Goal: Task Accomplishment & Management: Use online tool/utility

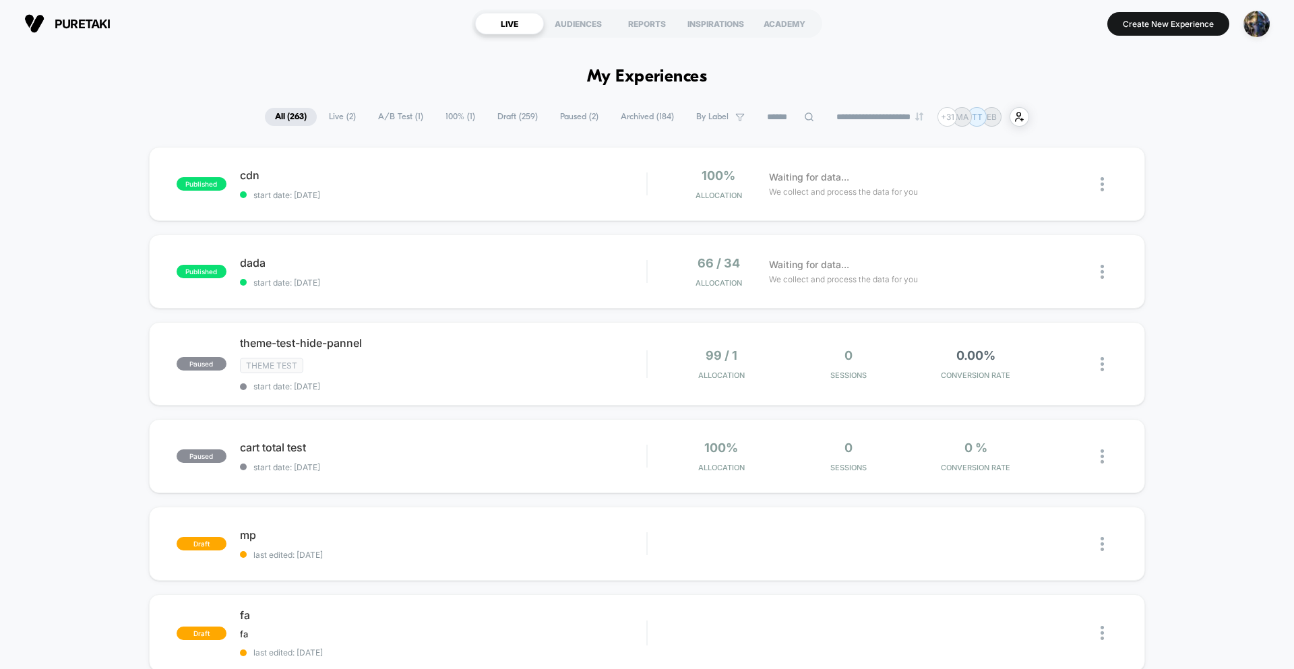
click at [1278, 22] on div "puretaki [URL][DOMAIN_NAME] LIVE AUDIENCES REPORTS INSPIRATIONS ACADEMY Create …" at bounding box center [647, 23] width 1294 height 47
click at [1269, 26] on div "button" at bounding box center [1256, 24] width 26 height 26
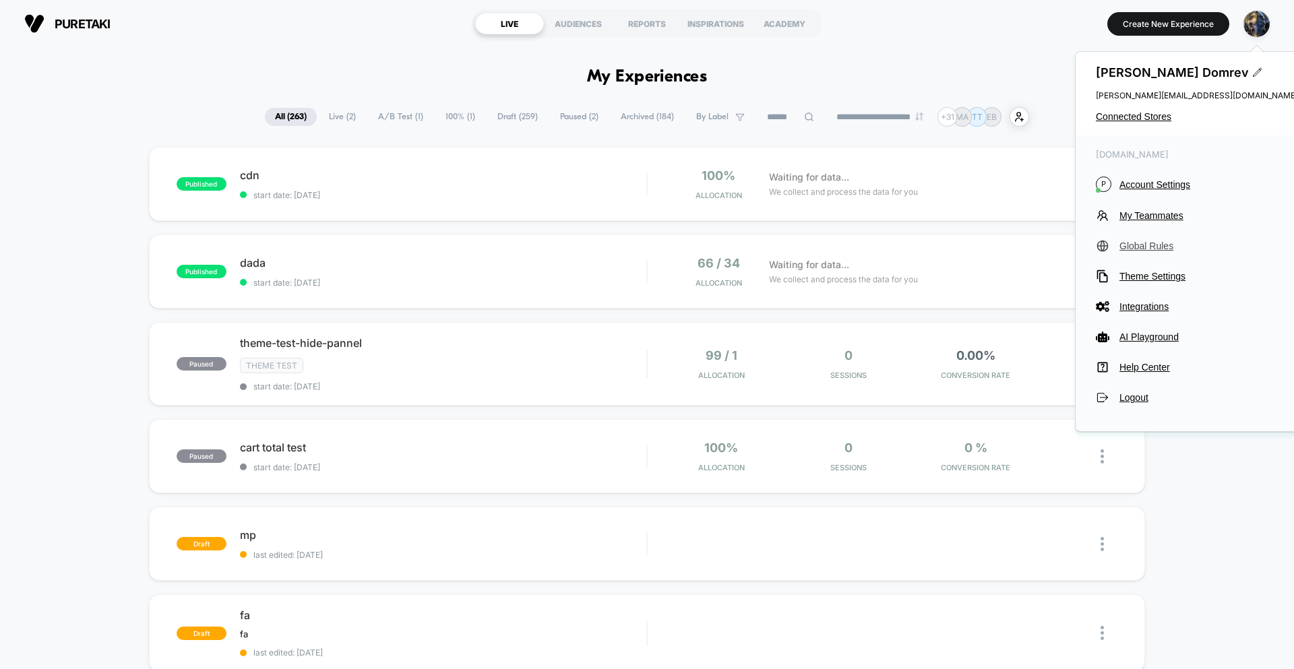
click at [1140, 245] on span "Global Rules" at bounding box center [1208, 246] width 179 height 11
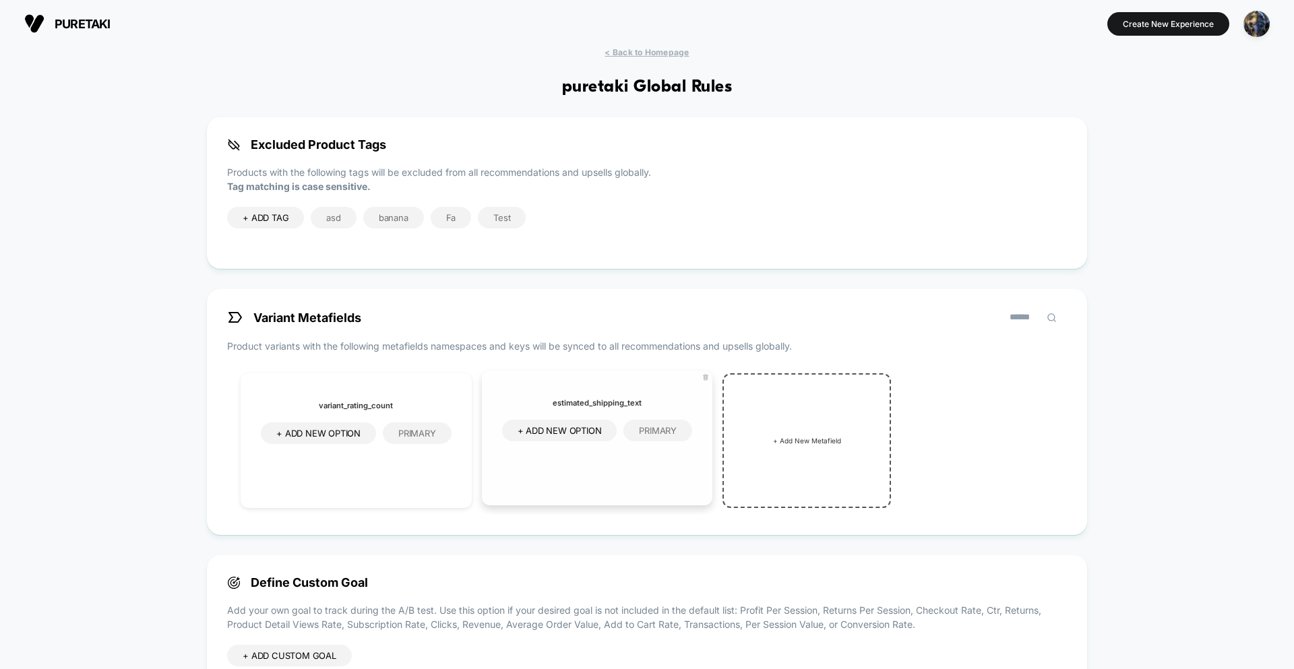
scroll to position [245, 0]
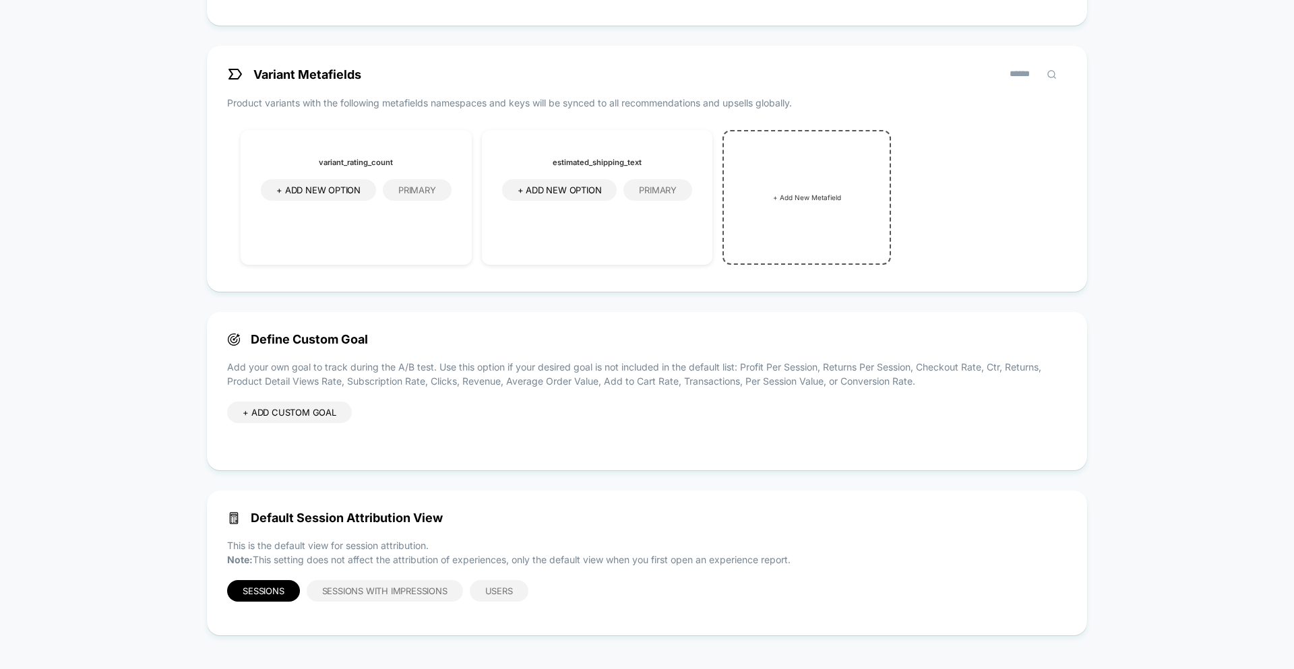
click at [304, 407] on div "+ ADD CUSTOM GOAL" at bounding box center [289, 413] width 125 height 22
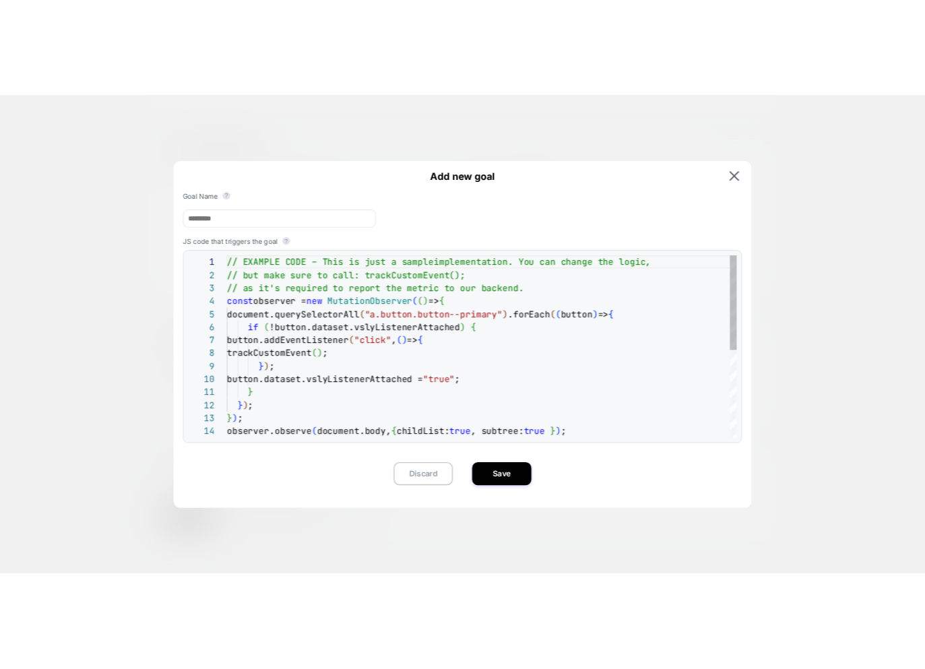
scroll to position [182, 0]
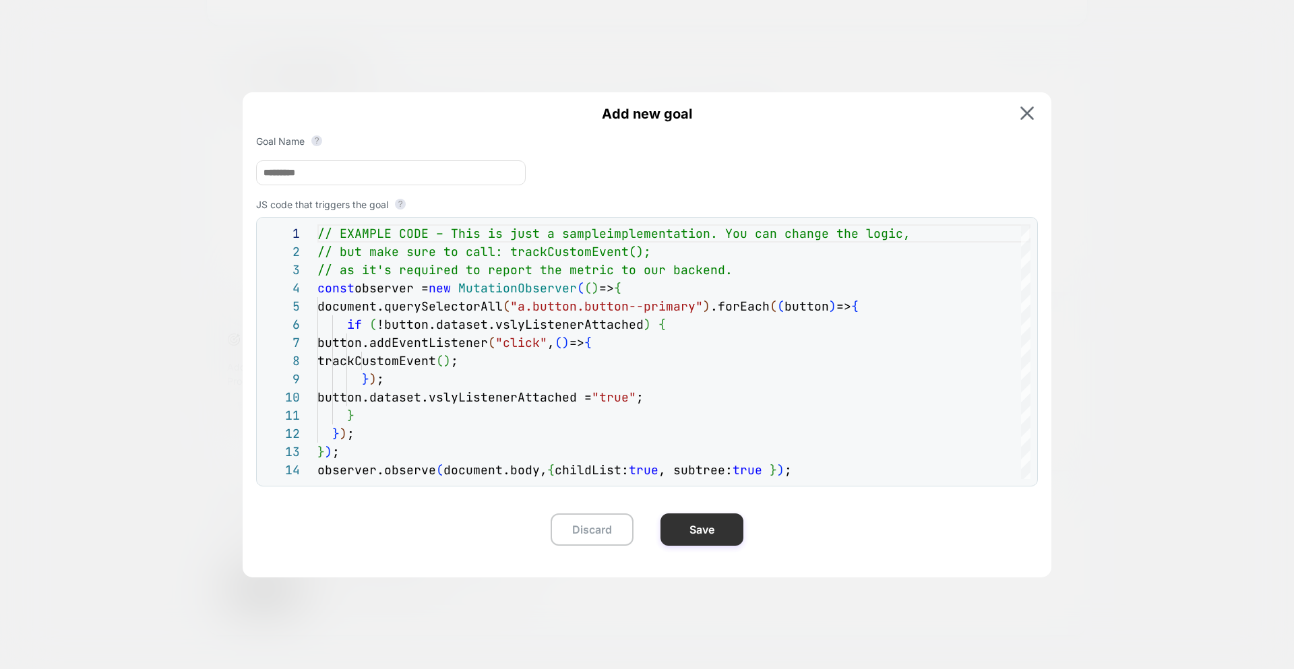
click at [699, 538] on button "Save" at bounding box center [701, 529] width 83 height 32
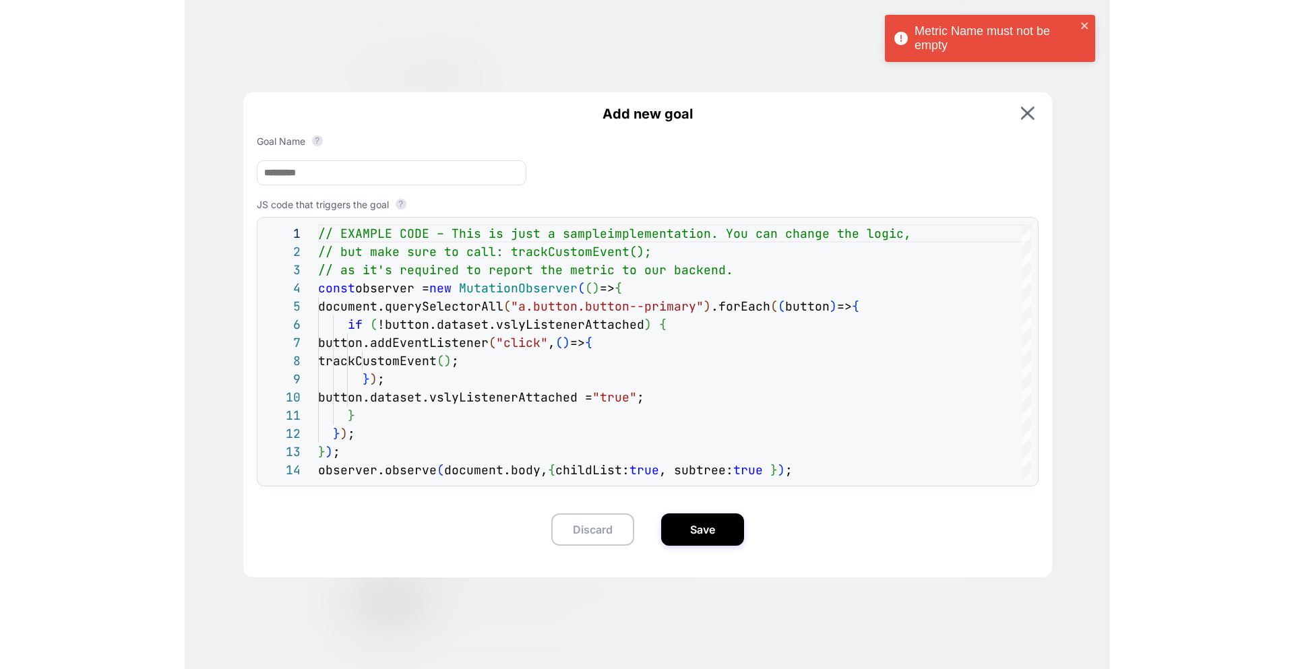
scroll to position [0, 0]
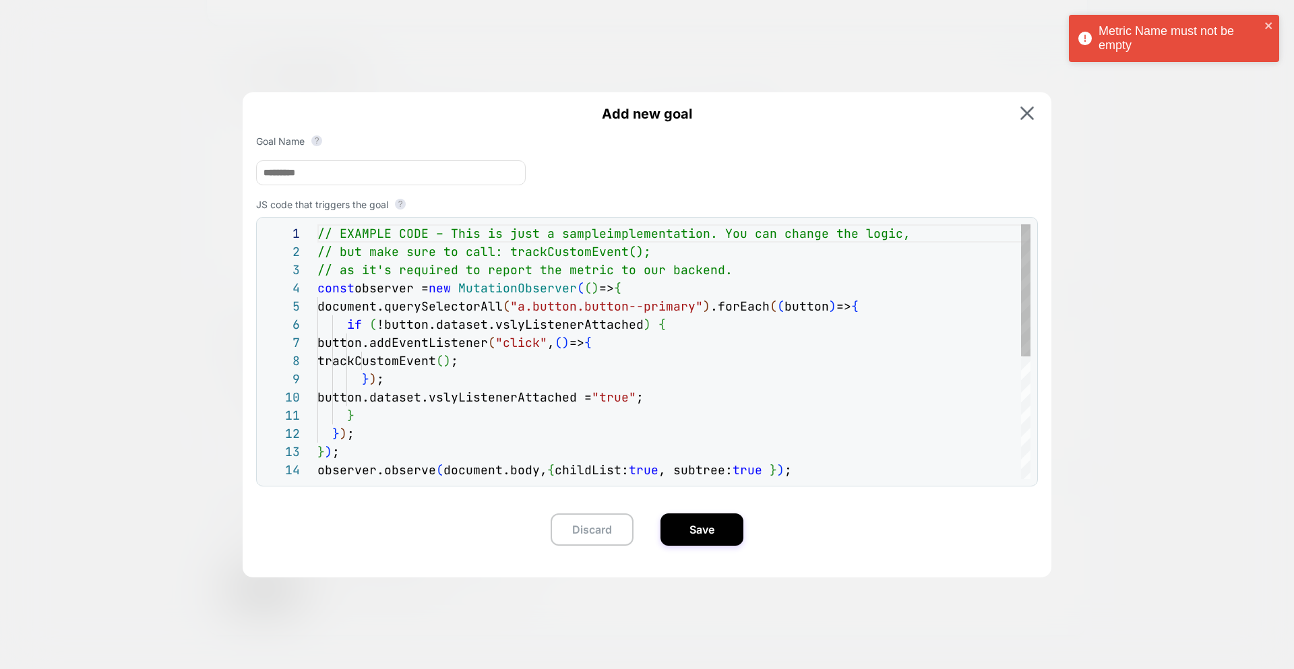
click at [317, 169] on input at bounding box center [391, 172] width 270 height 25
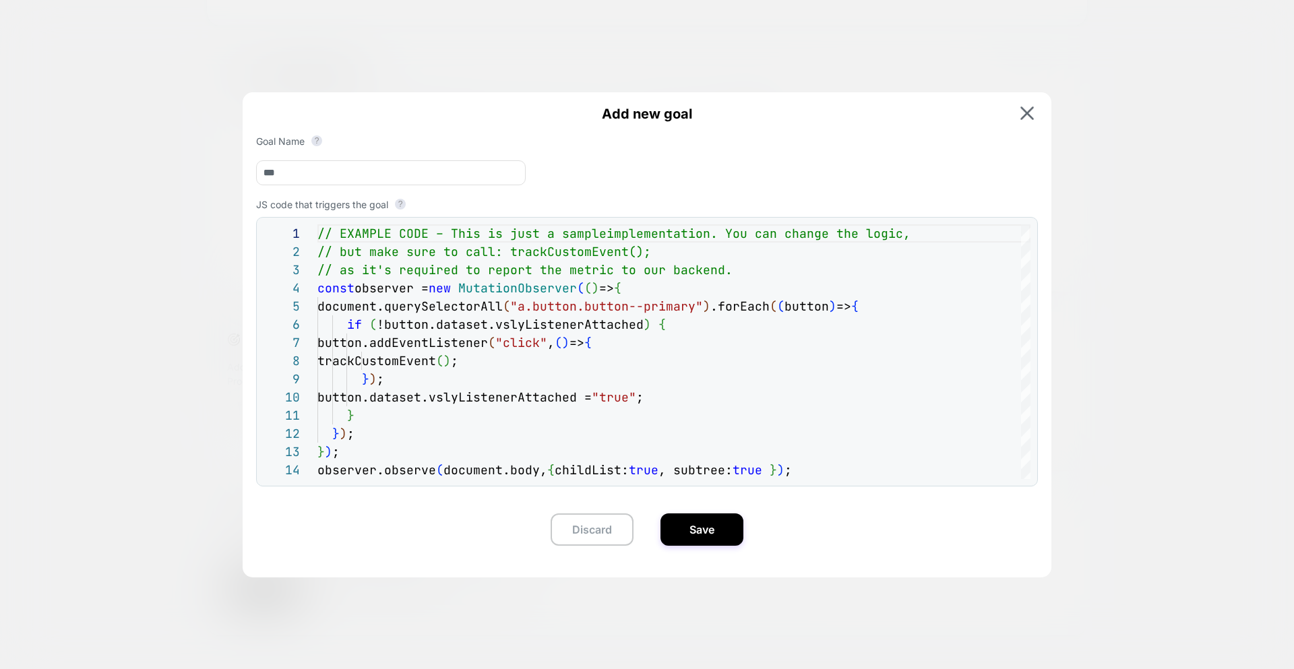
type input "***"
click at [695, 530] on button "Save" at bounding box center [701, 529] width 83 height 32
